Goal: Task Accomplishment & Management: Manage account settings

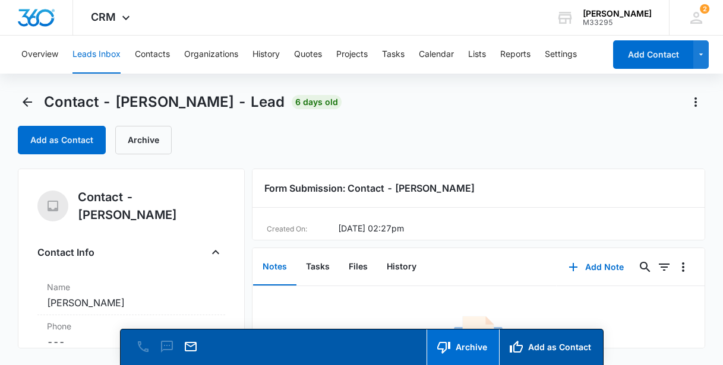
scroll to position [162, 0]
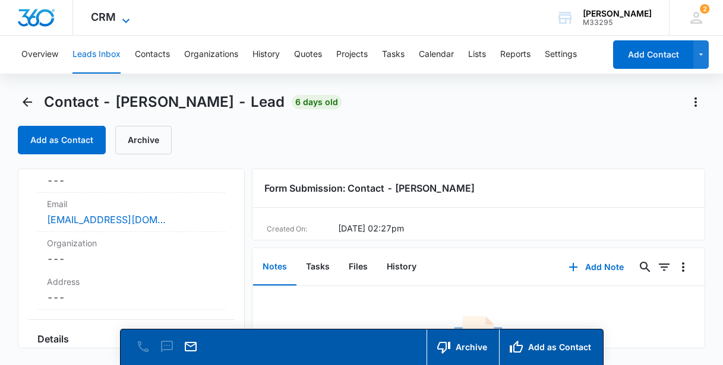
click at [100, 17] on span "CRM" at bounding box center [103, 17] width 25 height 12
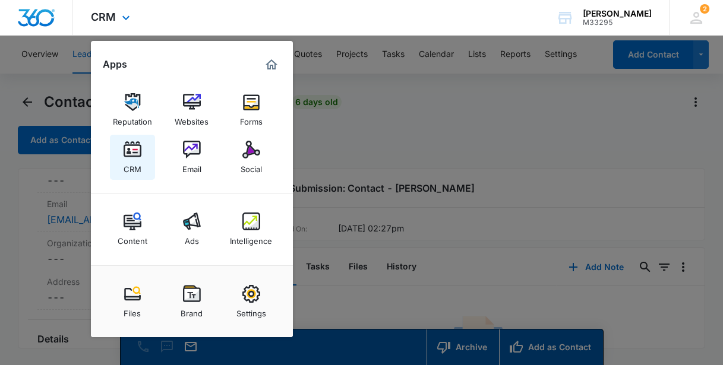
click at [130, 161] on div "CRM" at bounding box center [133, 166] width 18 height 15
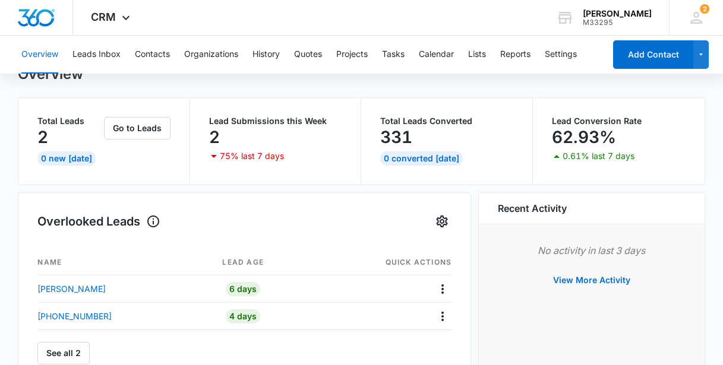
scroll to position [108, 0]
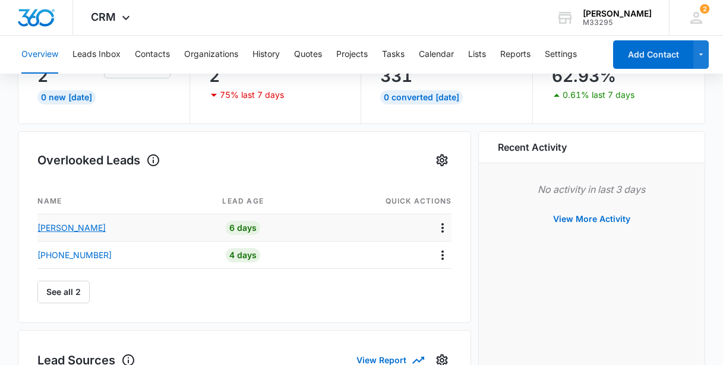
click at [74, 229] on p "[PERSON_NAME]" at bounding box center [71, 228] width 68 height 12
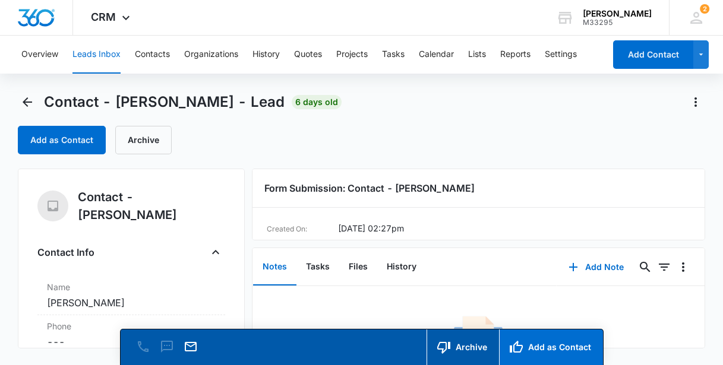
click at [528, 350] on button "Add as Contact" at bounding box center [551, 348] width 104 height 36
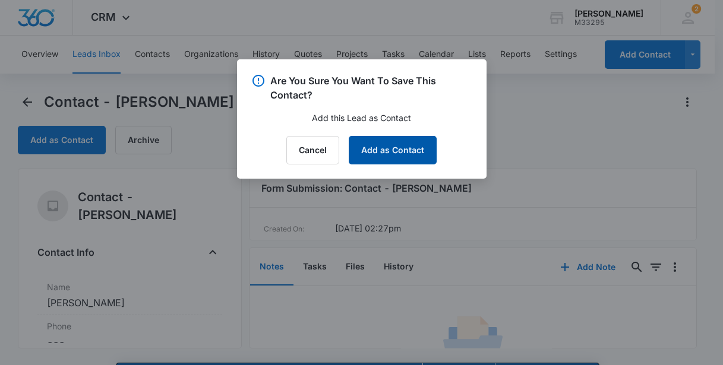
click at [390, 149] on button "Add as Contact" at bounding box center [393, 150] width 88 height 29
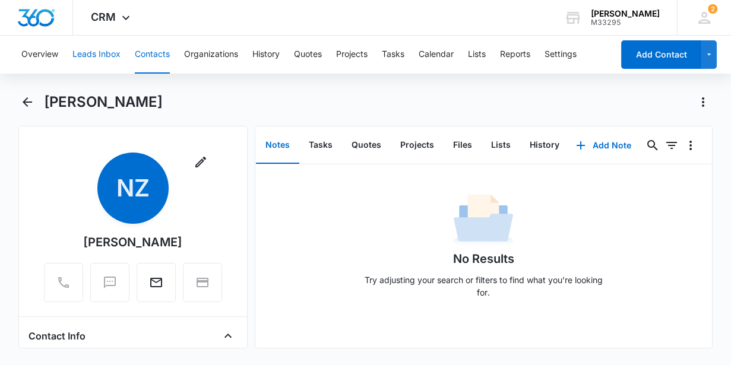
click at [96, 56] on button "Leads Inbox" at bounding box center [96, 55] width 48 height 38
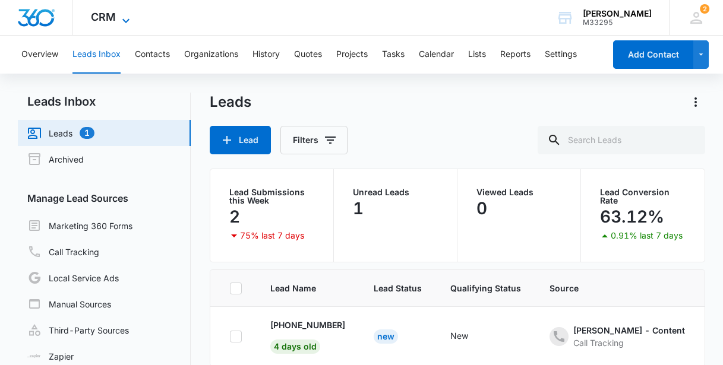
click at [110, 17] on span "CRM" at bounding box center [103, 17] width 25 height 12
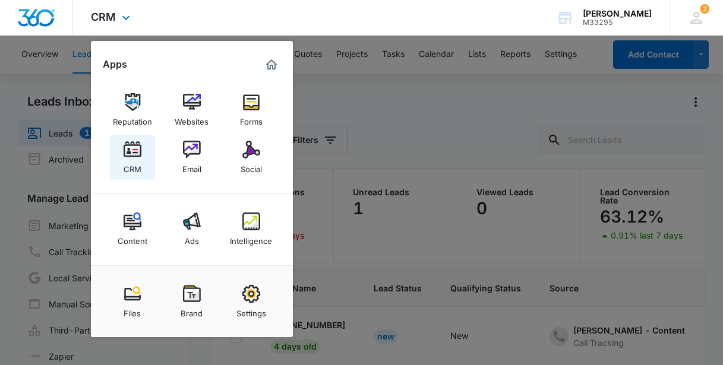
click at [125, 154] on img at bounding box center [133, 150] width 18 height 18
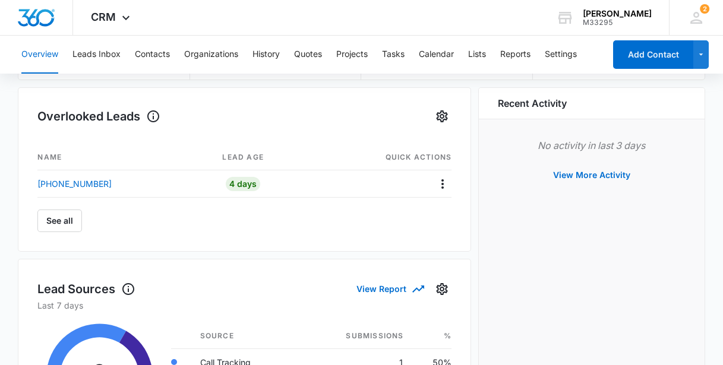
scroll to position [162, 0]
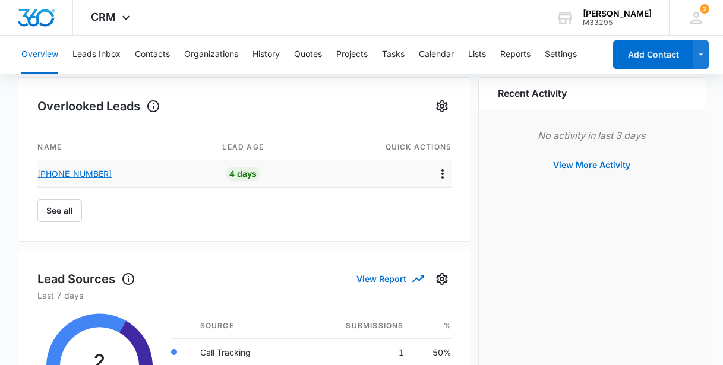
click at [73, 173] on p "[PHONE_NUMBER]" at bounding box center [74, 174] width 74 height 12
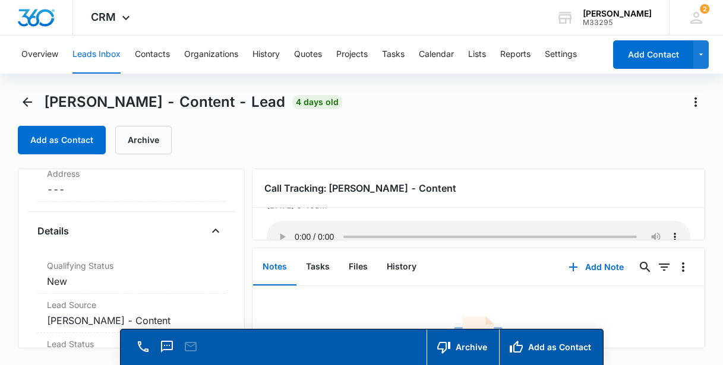
scroll to position [53, 0]
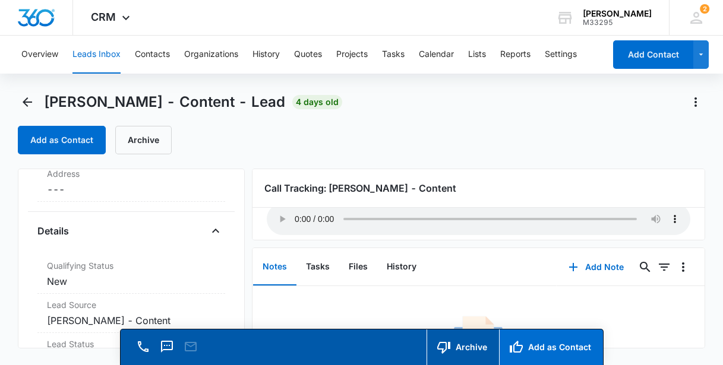
click at [543, 346] on button "Add as Contact" at bounding box center [551, 348] width 104 height 36
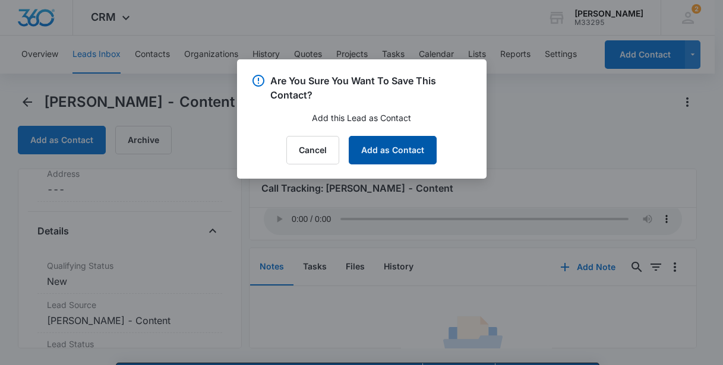
click at [379, 155] on button "Add as Contact" at bounding box center [393, 150] width 88 height 29
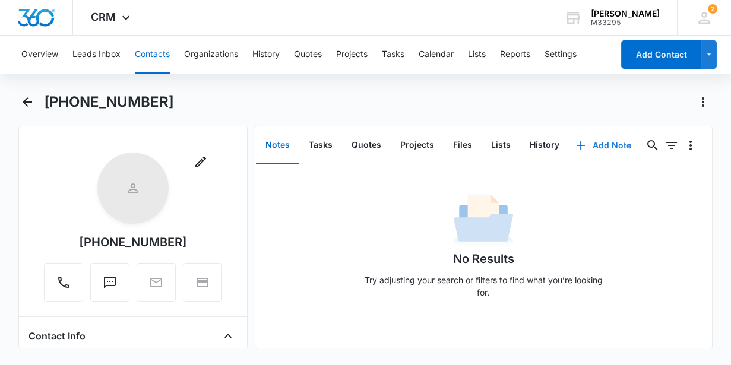
click at [605, 146] on button "Add Note" at bounding box center [603, 145] width 79 height 29
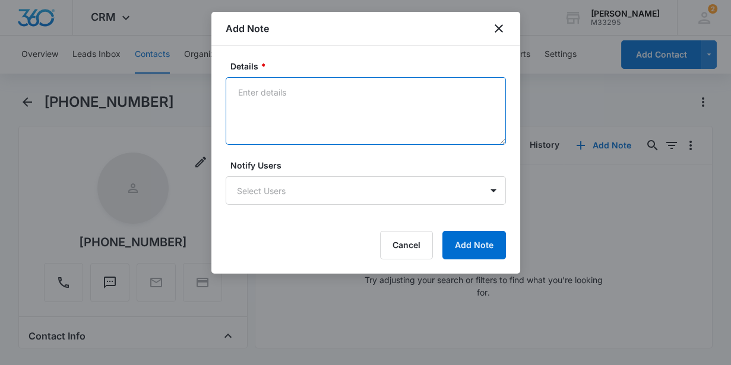
click at [265, 102] on textarea "Details *" at bounding box center [366, 111] width 280 height 68
type textarea "We are not in his budget- Not a fit"
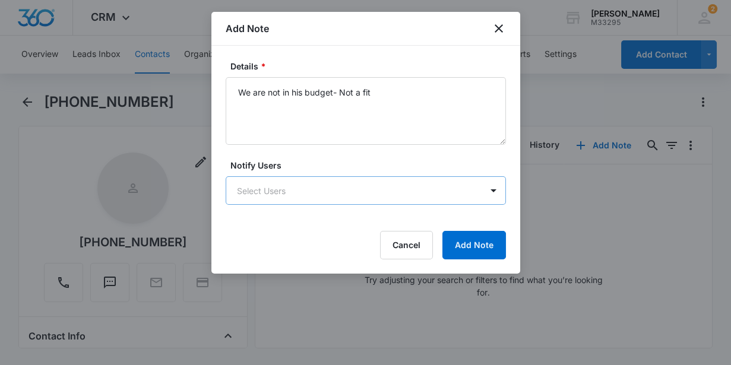
click at [306, 183] on body "CRM Apps Reputation Websites Forms CRM Email Social Content Ads Intelligence Fi…" at bounding box center [365, 182] width 731 height 365
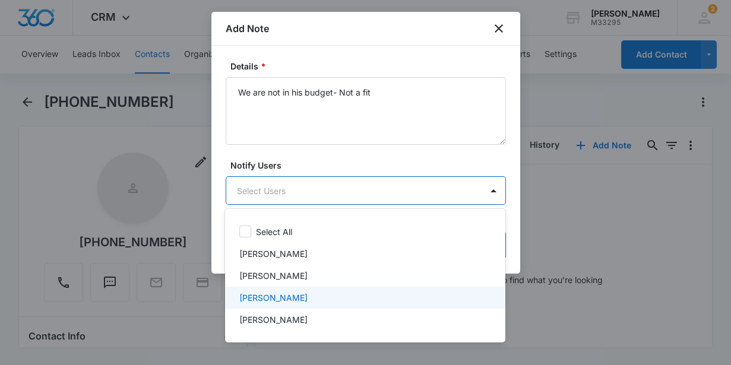
click at [271, 301] on p "[PERSON_NAME]" at bounding box center [273, 298] width 68 height 12
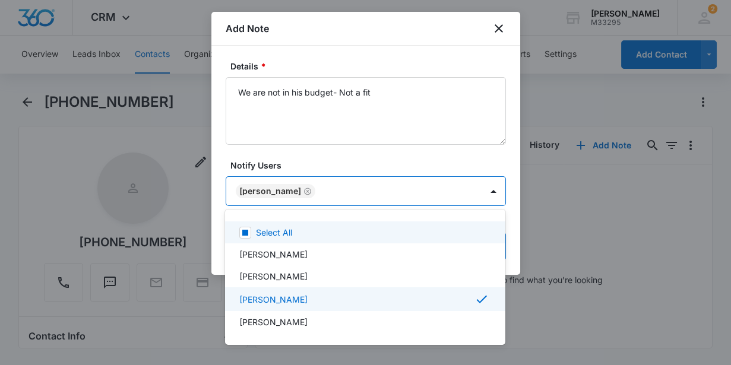
click at [512, 239] on div at bounding box center [365, 182] width 731 height 365
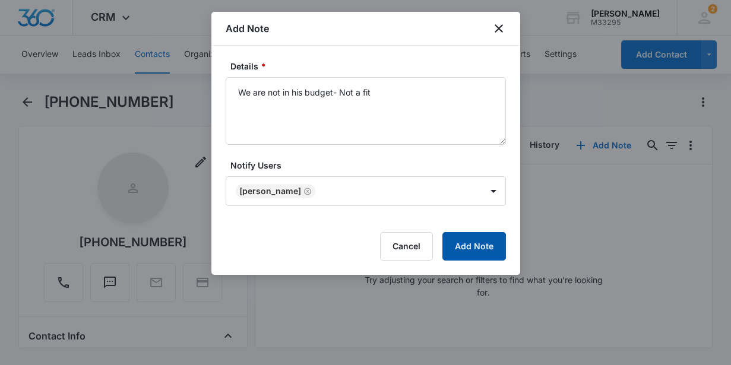
click at [480, 249] on button "Add Note" at bounding box center [475, 246] width 64 height 29
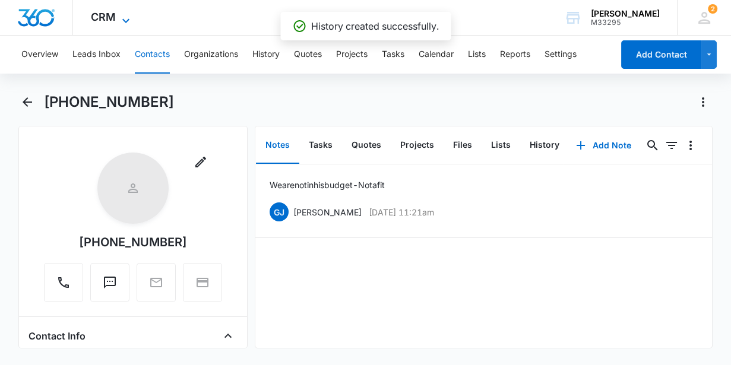
click at [109, 15] on span "CRM" at bounding box center [103, 17] width 25 height 12
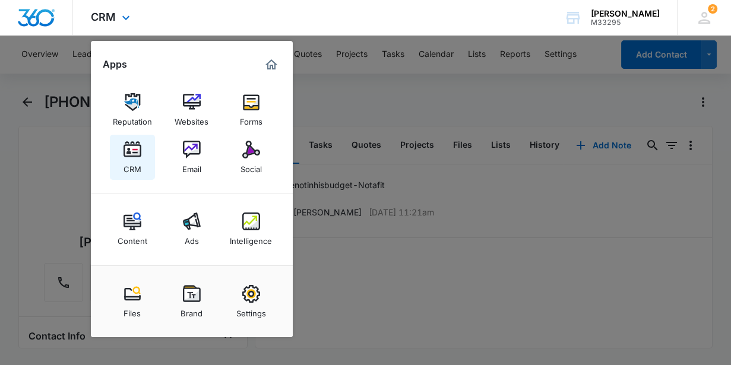
click at [129, 159] on div "CRM" at bounding box center [133, 166] width 18 height 15
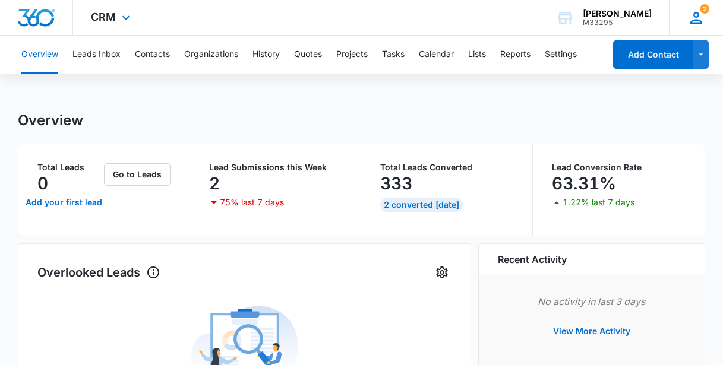
click at [696, 11] on icon at bounding box center [696, 18] width 18 height 18
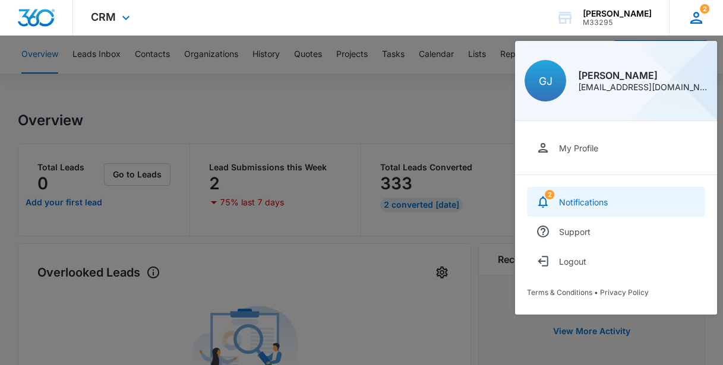
click at [568, 207] on link "2 Notifications" at bounding box center [616, 202] width 178 height 30
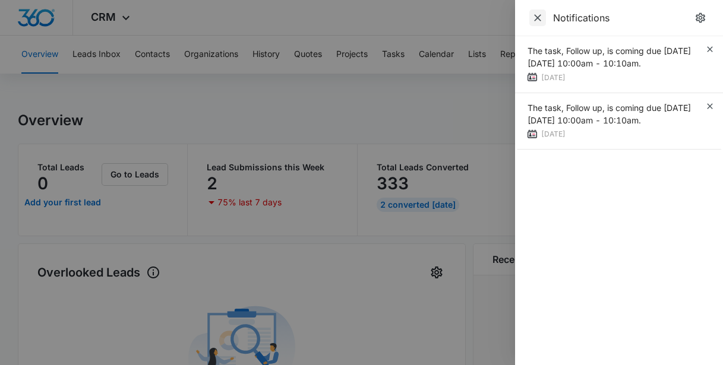
click at [533, 15] on icon "Close" at bounding box center [538, 18] width 12 height 12
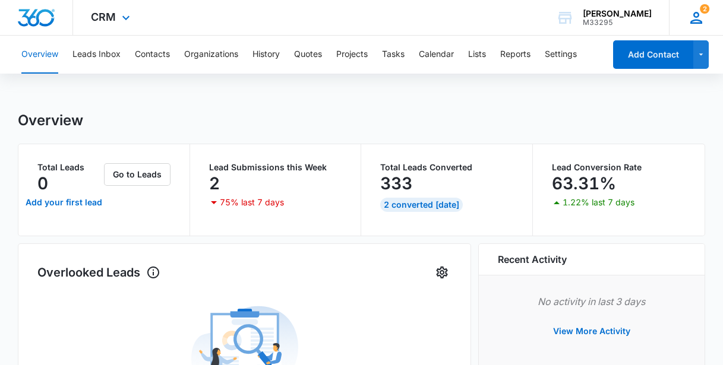
click at [709, 24] on div "2 [PERSON_NAME] [EMAIL_ADDRESS][DOMAIN_NAME] My Profile 2 Notifications Support…" at bounding box center [696, 17] width 54 height 35
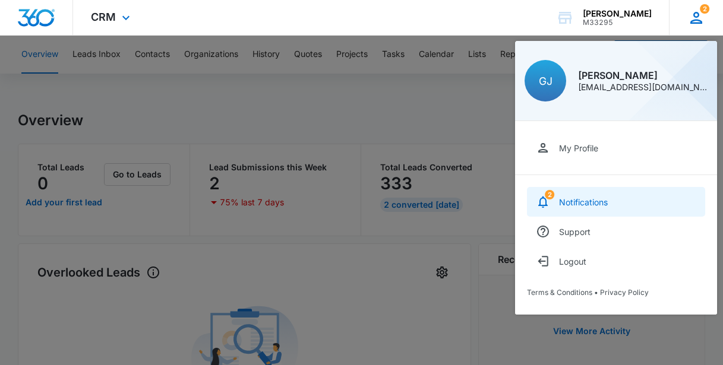
click at [575, 204] on div "Notifications" at bounding box center [583, 202] width 49 height 10
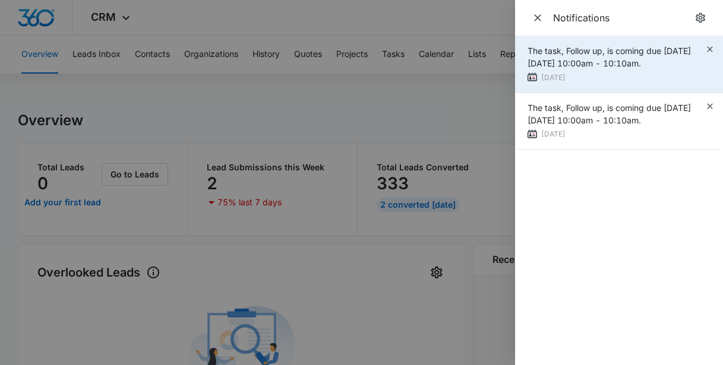
click at [703, 49] on div "The task, Follow up, is coming due [DATE][DATE] 10:00am - 10:10am." at bounding box center [617, 57] width 178 height 25
click at [713, 46] on icon "button" at bounding box center [710, 50] width 10 height 10
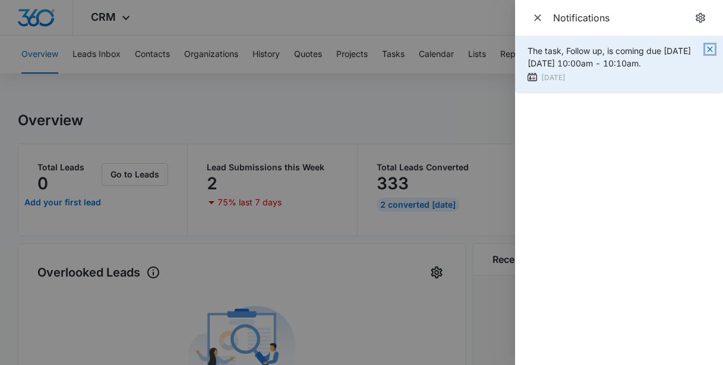
click at [712, 46] on icon "button" at bounding box center [709, 48] width 5 height 5
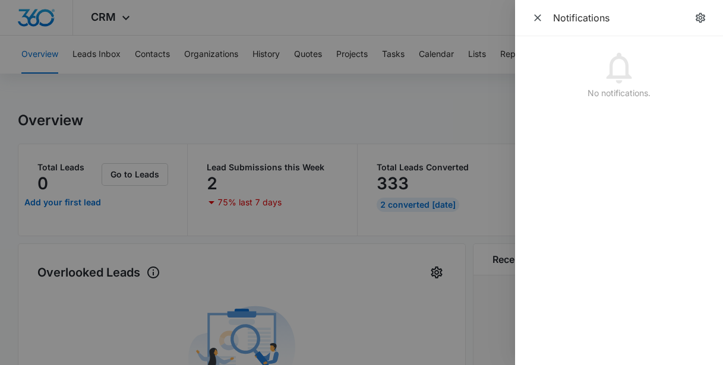
click at [298, 14] on div at bounding box center [361, 182] width 723 height 365
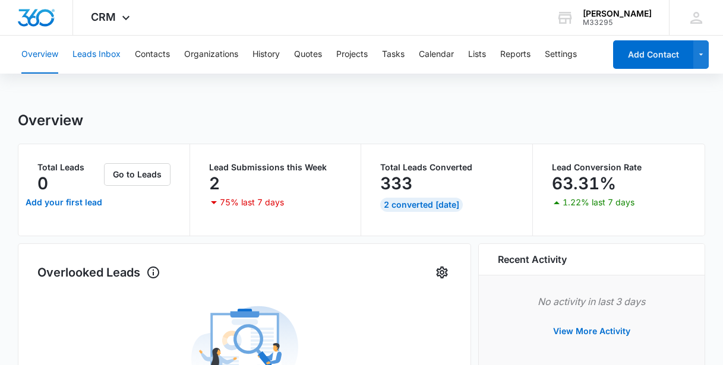
click at [90, 56] on button "Leads Inbox" at bounding box center [96, 55] width 48 height 38
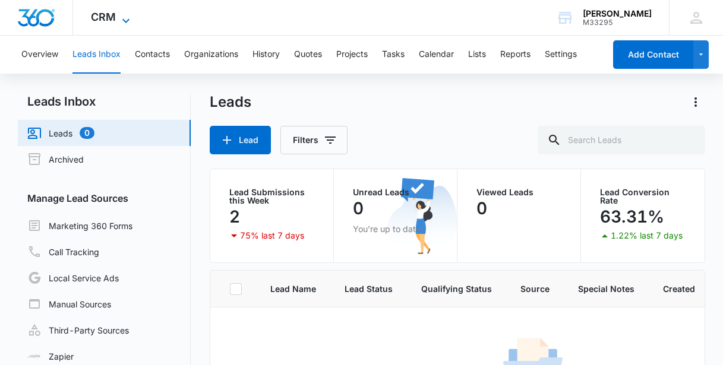
click at [110, 23] on span "CRM" at bounding box center [103, 17] width 25 height 12
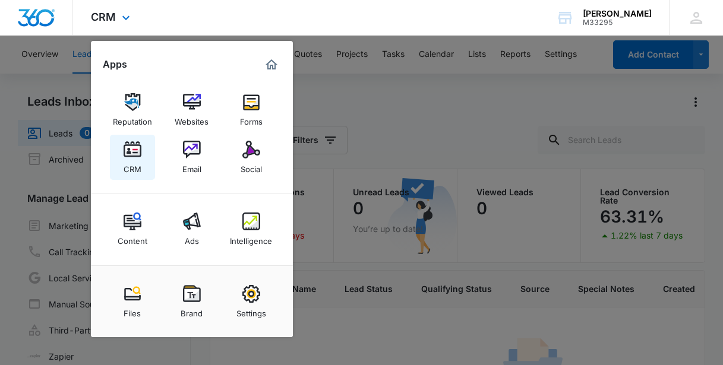
click at [132, 154] on img at bounding box center [133, 150] width 18 height 18
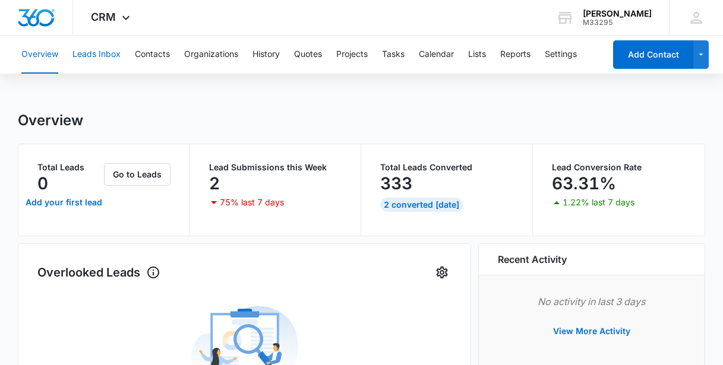
click at [91, 54] on button "Leads Inbox" at bounding box center [96, 55] width 48 height 38
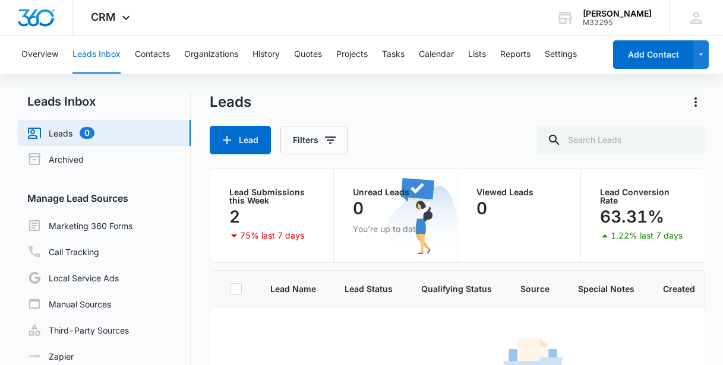
click at [58, 134] on link "Leads 0" at bounding box center [60, 133] width 67 height 14
click at [49, 52] on button "Overview" at bounding box center [39, 55] width 37 height 38
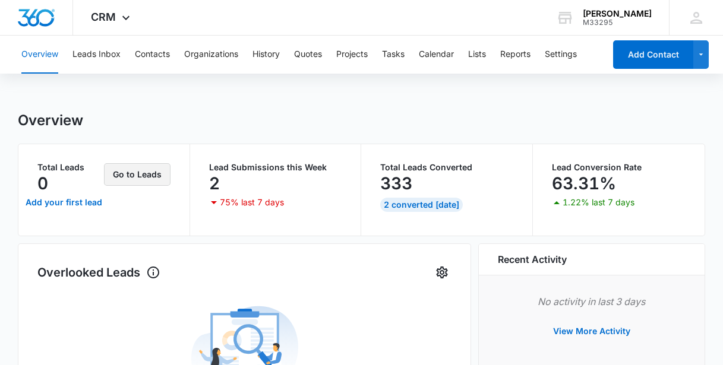
click at [138, 172] on button "Go to Leads" at bounding box center [137, 174] width 67 height 23
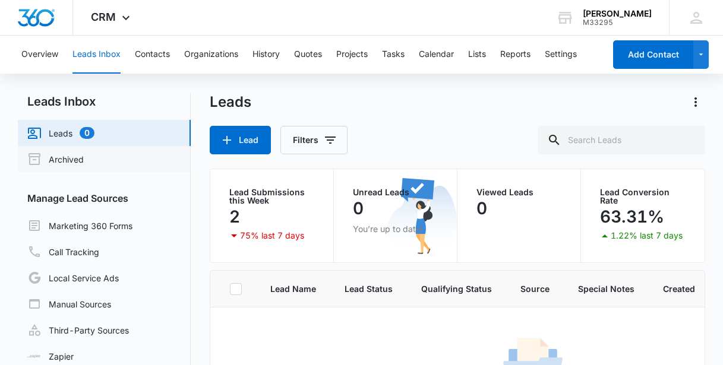
click at [75, 160] on link "Archived" at bounding box center [55, 159] width 56 height 14
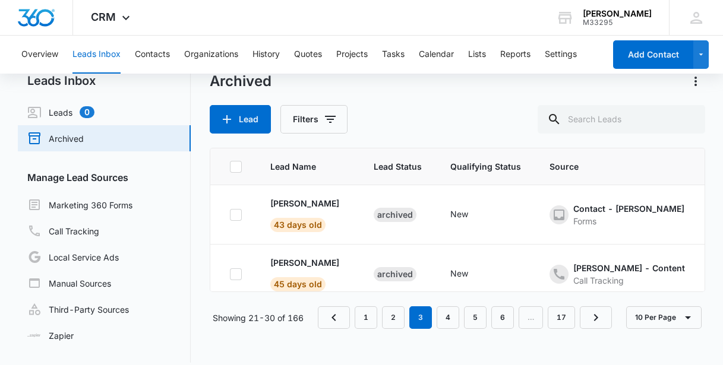
scroll to position [32, 0]
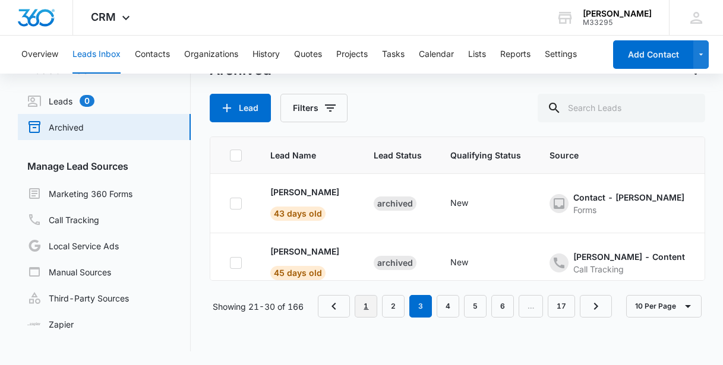
click at [360, 308] on link "1" at bounding box center [366, 306] width 23 height 23
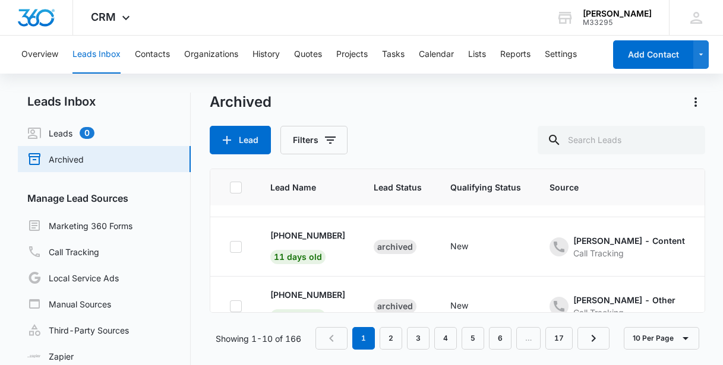
scroll to position [53, 0]
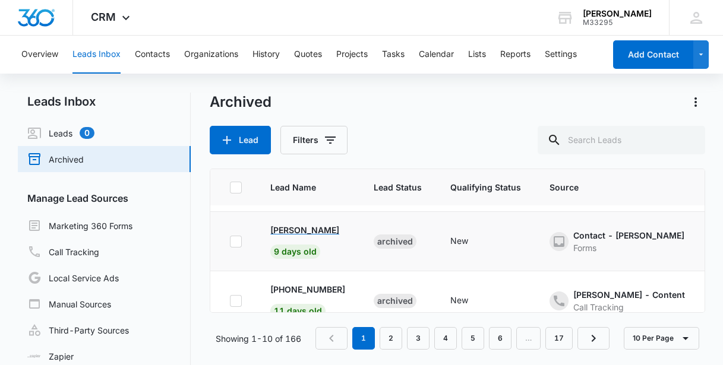
click at [300, 228] on p "[PERSON_NAME]" at bounding box center [304, 230] width 69 height 12
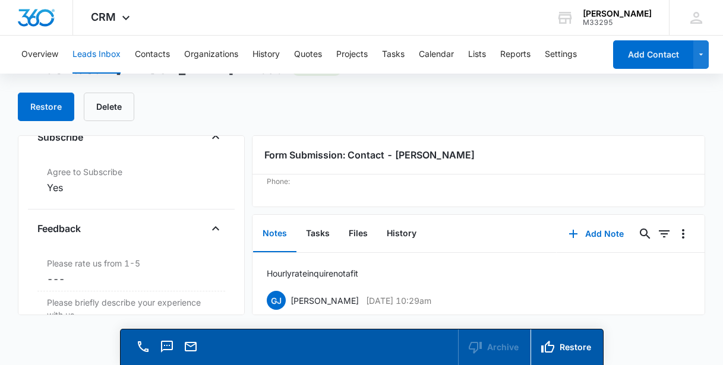
scroll to position [1103, 0]
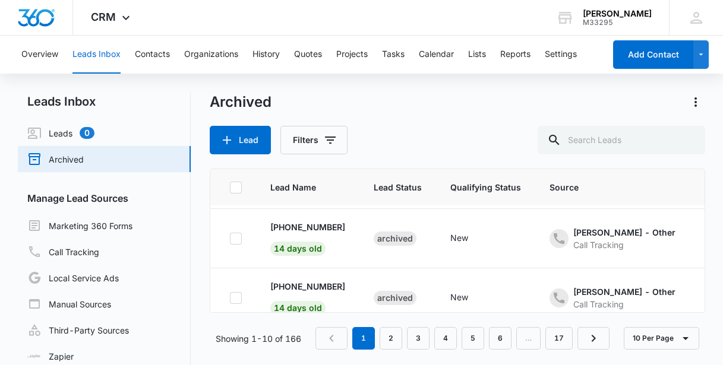
scroll to position [270, 0]
